Goal: Check status: Check status

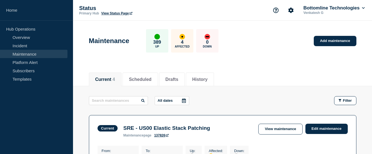
click at [182, 100] on div at bounding box center [184, 101] width 10 height 8
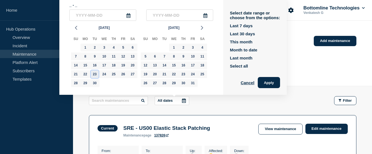
click at [95, 74] on div "23" at bounding box center [95, 75] width 8 height 8
type input "[DATE]"
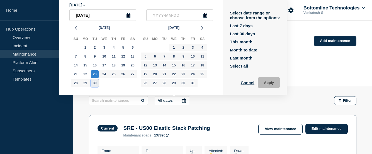
click at [96, 84] on div "30" at bounding box center [95, 83] width 8 height 8
type input "[DATE]"
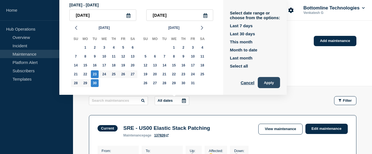
click at [271, 85] on button "Apply" at bounding box center [269, 82] width 22 height 11
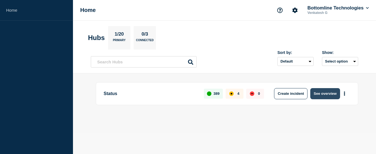
click at [331, 92] on button "See overview" at bounding box center [326, 93] width 30 height 11
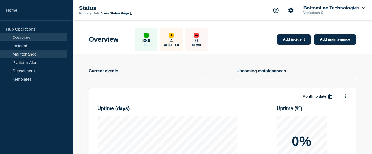
drag, startPoint x: 24, startPoint y: 54, endPoint x: 46, endPoint y: 56, distance: 21.5
click at [24, 54] on link "Maintenance" at bounding box center [33, 54] width 67 height 8
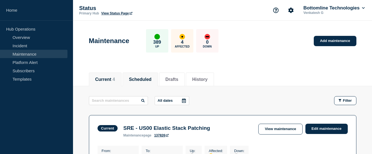
click at [142, 80] on button "Scheduled" at bounding box center [140, 79] width 23 height 5
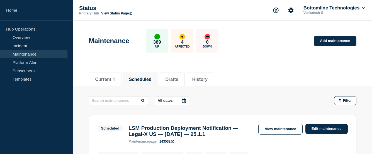
click at [184, 104] on div at bounding box center [184, 101] width 10 height 8
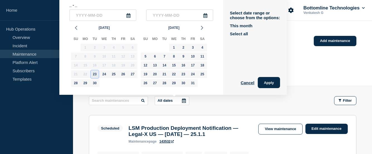
click at [94, 75] on div "23" at bounding box center [95, 75] width 8 height 8
type input "[DATE]"
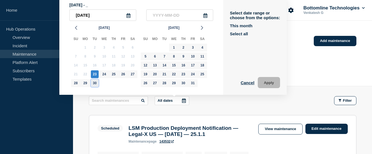
click at [95, 82] on div "30" at bounding box center [95, 83] width 8 height 8
type input "[DATE]"
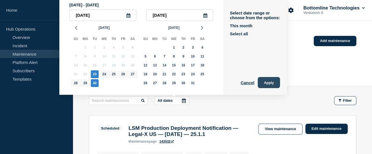
click at [270, 82] on button "Apply" at bounding box center [269, 82] width 22 height 11
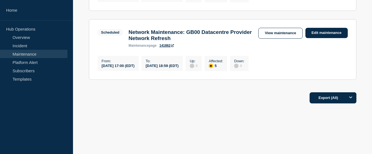
scroll to position [157, 0]
